Goal: Navigation & Orientation: Find specific page/section

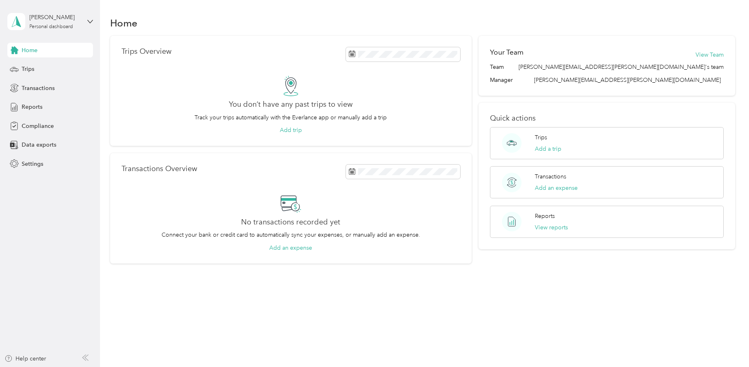
click at [84, 23] on div "[PERSON_NAME] Personal dashboard" at bounding box center [50, 21] width 86 height 29
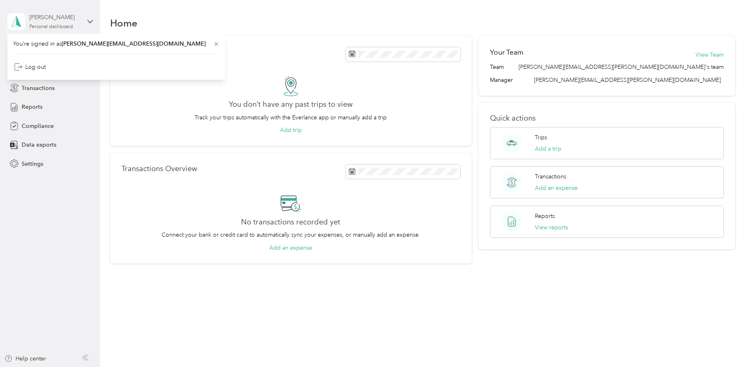
click at [70, 24] on div "Personal dashboard" at bounding box center [51, 26] width 44 height 5
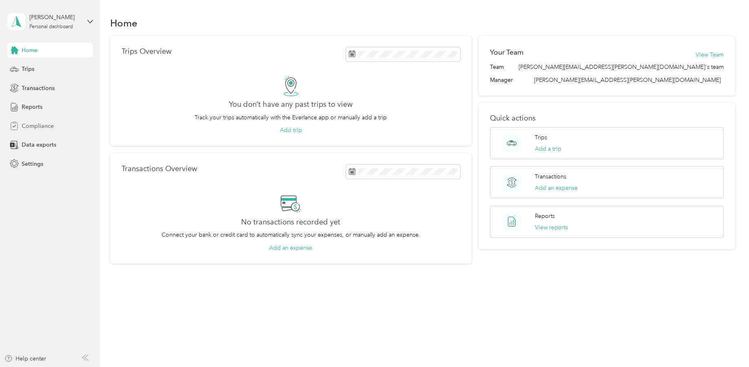
click at [25, 123] on span "Compliance" at bounding box center [38, 126] width 32 height 9
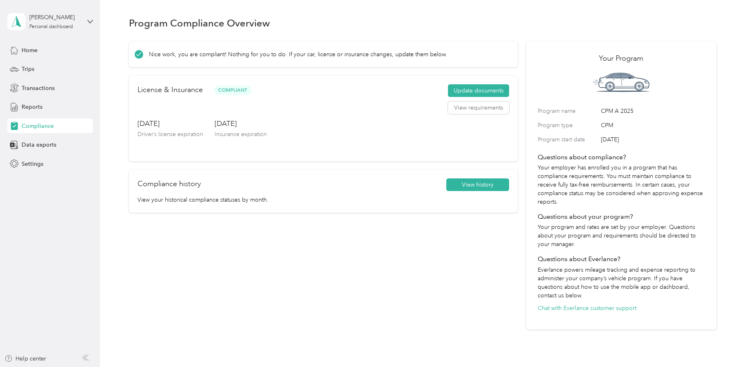
click at [86, 21] on div "[PERSON_NAME] Personal dashboard" at bounding box center [50, 21] width 86 height 29
click at [44, 69] on div "Log out" at bounding box center [116, 67] width 206 height 14
